Goal: Check status: Check status

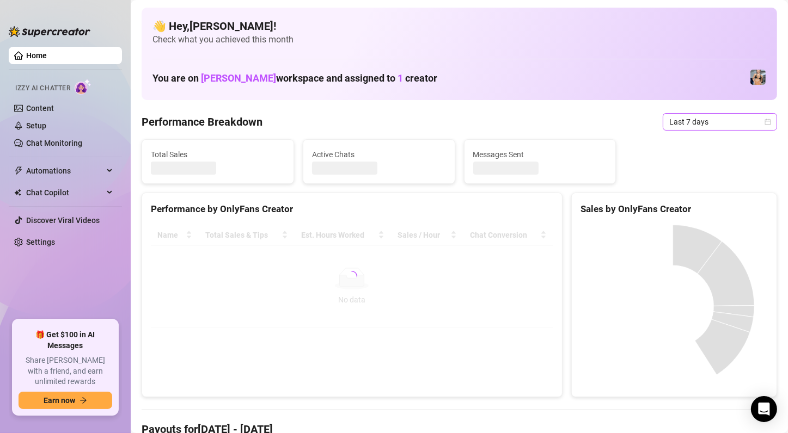
click at [677, 127] on span "Last 7 days" at bounding box center [719, 122] width 101 height 16
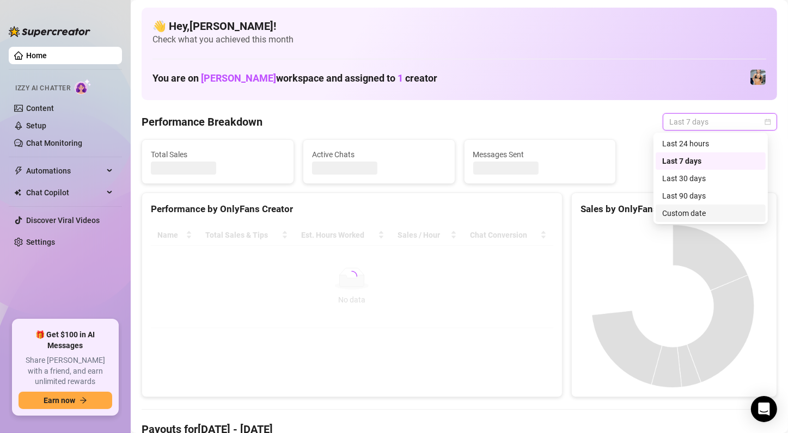
click at [705, 212] on div "Custom date" at bounding box center [710, 213] width 97 height 12
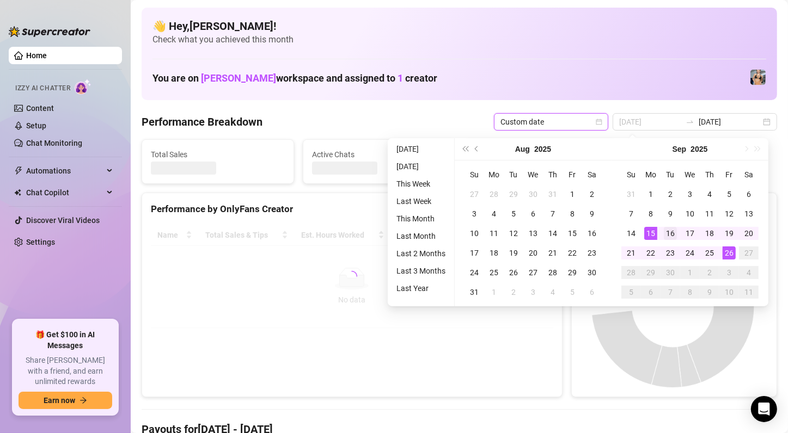
type input "[DATE]"
click at [671, 235] on div "16" at bounding box center [670, 233] width 13 height 13
type input "[DATE]"
click at [729, 259] on div "26" at bounding box center [729, 253] width 13 height 13
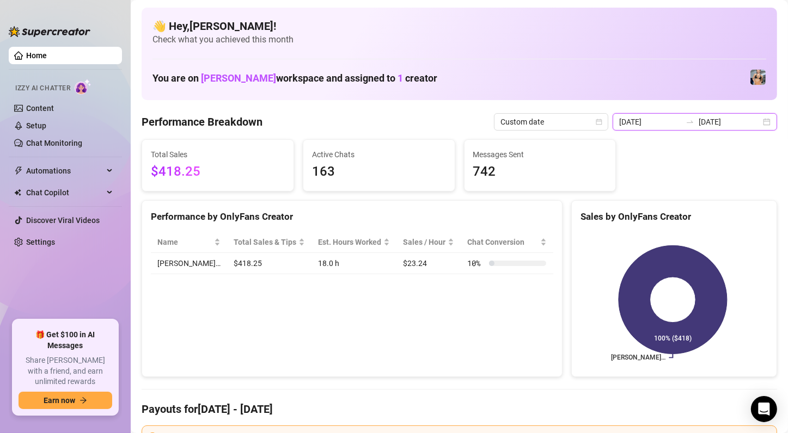
click at [668, 124] on input "[DATE]" at bounding box center [650, 122] width 62 height 12
click at [642, 129] on div "[DATE] [DATE]" at bounding box center [695, 121] width 164 height 17
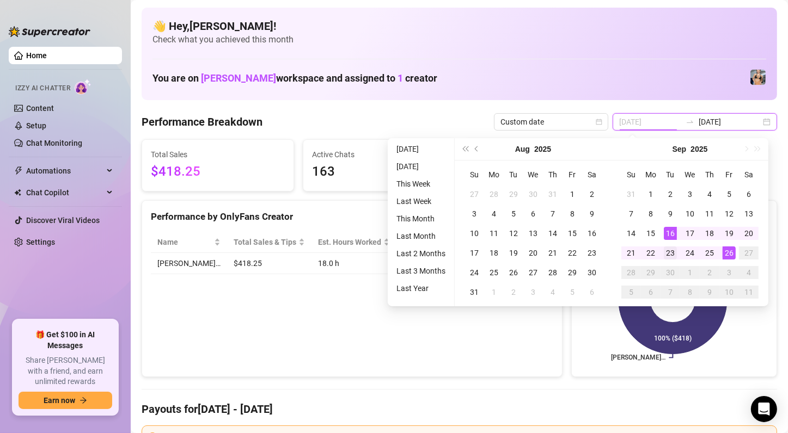
type input "[DATE]"
click at [671, 243] on td "23" at bounding box center [670, 253] width 20 height 20
type input "[DATE]"
drag, startPoint x: 653, startPoint y: 132, endPoint x: 650, endPoint y: 120, distance: 12.1
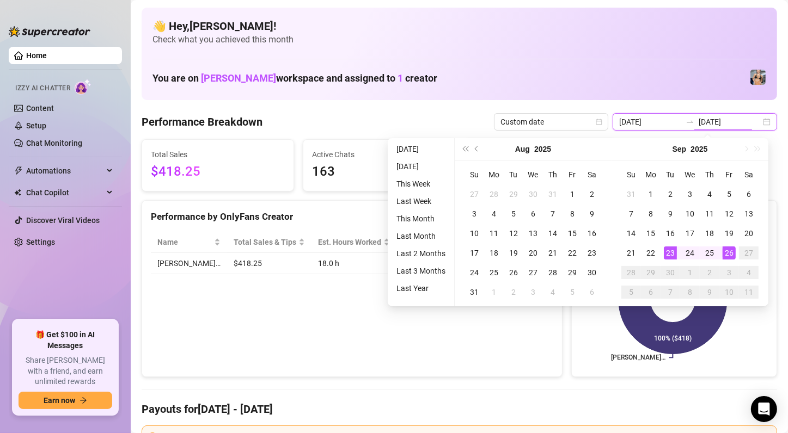
click at [647, 118] on input "[DATE]" at bounding box center [650, 122] width 62 height 12
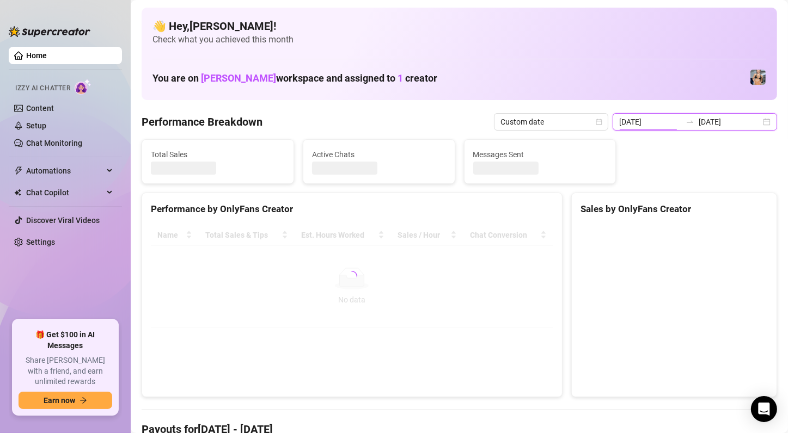
type input "[DATE]"
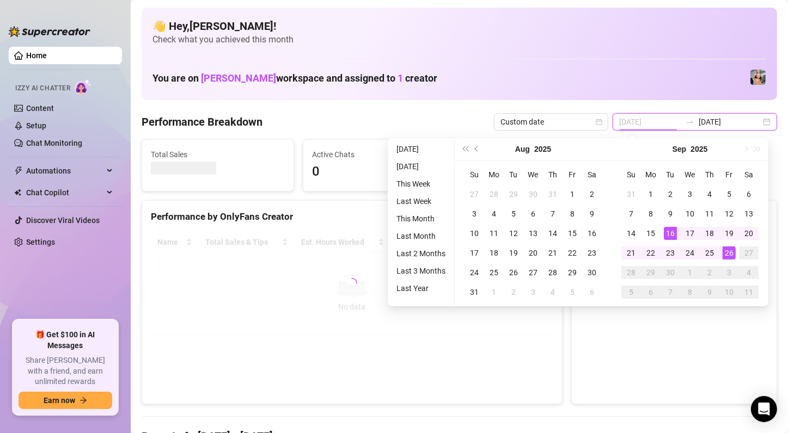
type input "[DATE]"
click at [674, 235] on div "16" at bounding box center [670, 233] width 13 height 13
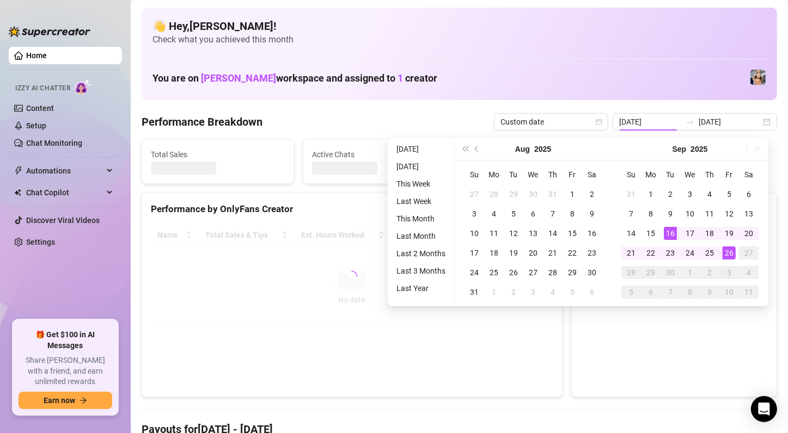
type input "[DATE]"
